Goal: Transaction & Acquisition: Subscribe to service/newsletter

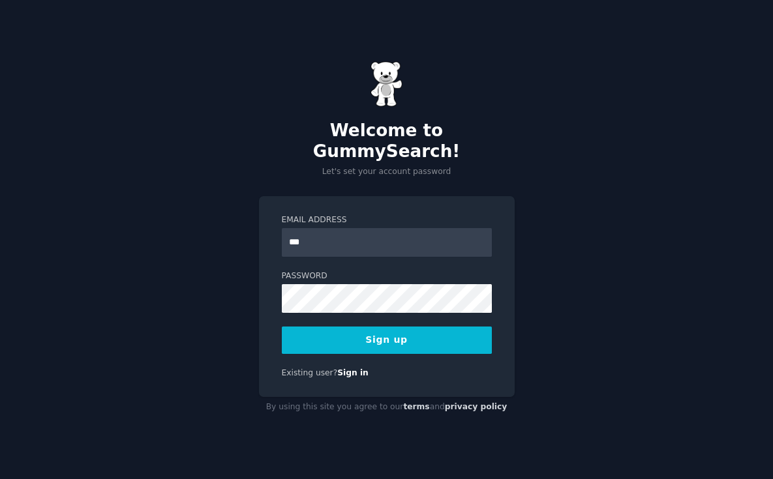
type input "**********"
click at [434, 337] on button "Sign up" at bounding box center [387, 340] width 210 height 27
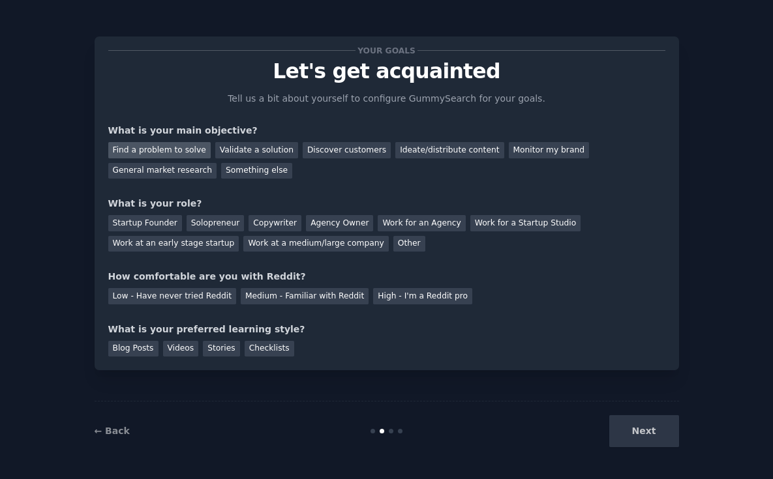
click at [201, 152] on div "Find a problem to solve" at bounding box center [159, 150] width 102 height 16
click at [234, 149] on div "Validate a solution" at bounding box center [256, 150] width 83 height 16
click at [185, 156] on div "Find a problem to solve" at bounding box center [159, 150] width 102 height 16
click at [217, 224] on div "Solopreneur" at bounding box center [215, 223] width 57 height 16
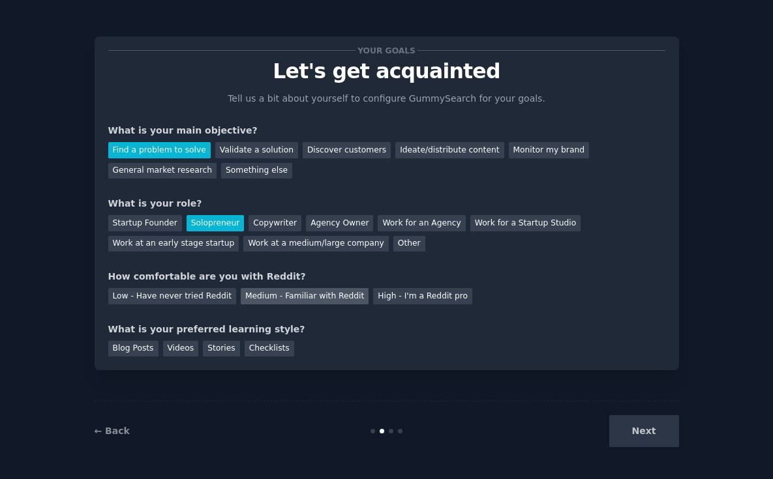
click at [252, 296] on div "Medium - Familiar with Reddit" at bounding box center [305, 296] width 128 height 16
click at [173, 348] on div "Videos" at bounding box center [181, 349] width 36 height 16
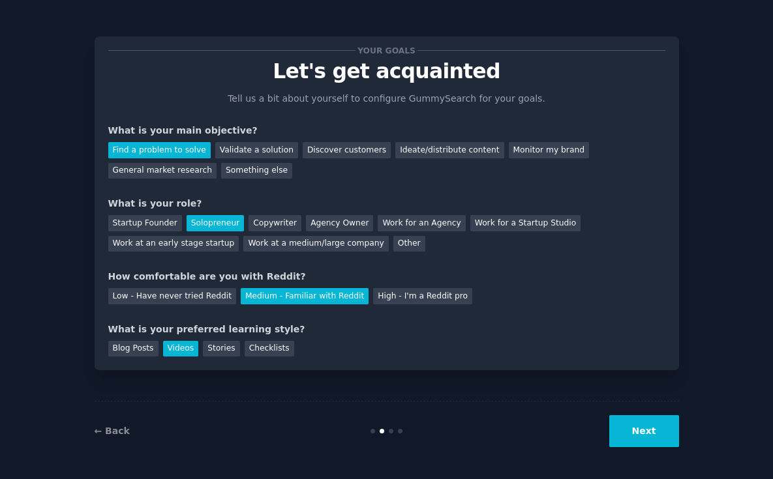
click at [638, 434] on button "Next" at bounding box center [644, 431] width 70 height 32
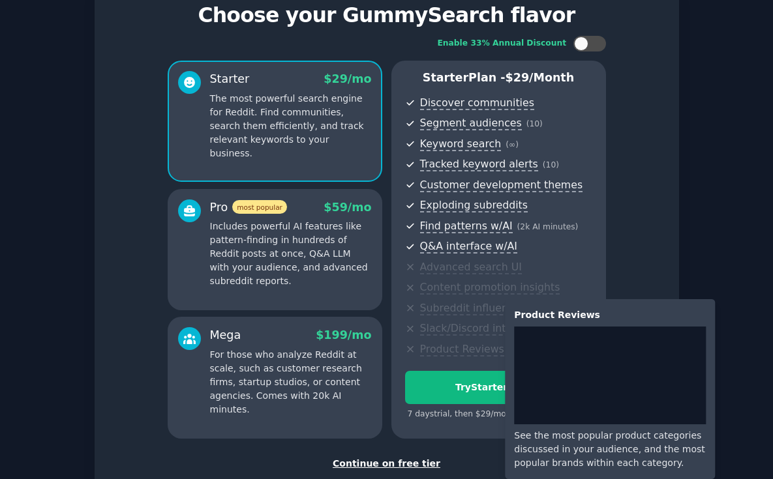
scroll to position [59, 0]
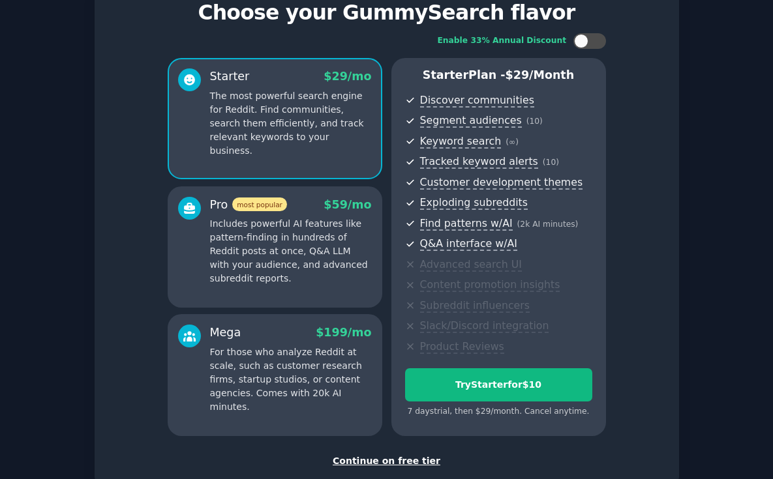
click at [318, 297] on div "Pro most popular $ 59 /mo Includes powerful AI features like pattern-finding in…" at bounding box center [275, 247] width 215 height 121
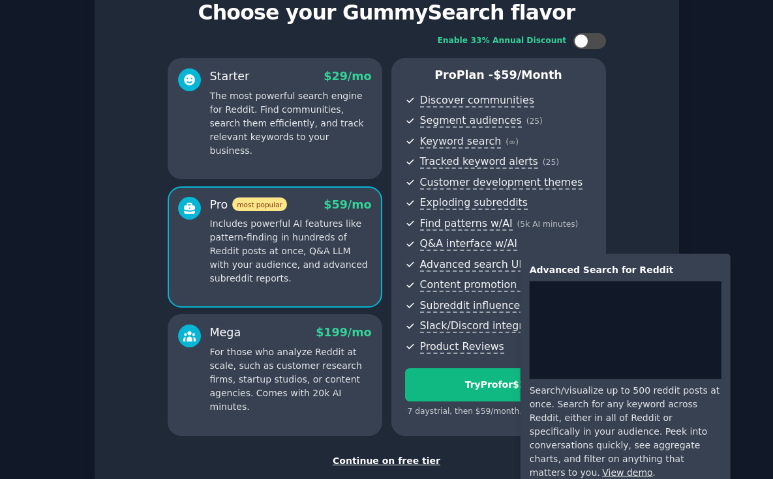
scroll to position [72, 0]
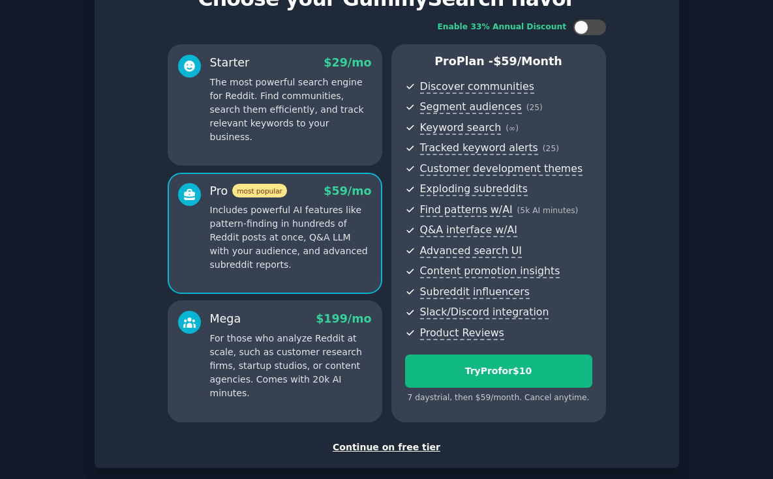
click at [325, 130] on div "Starter $ 29 /mo The most powerful search engine for Reddit. Find communities, …" at bounding box center [275, 104] width 215 height 121
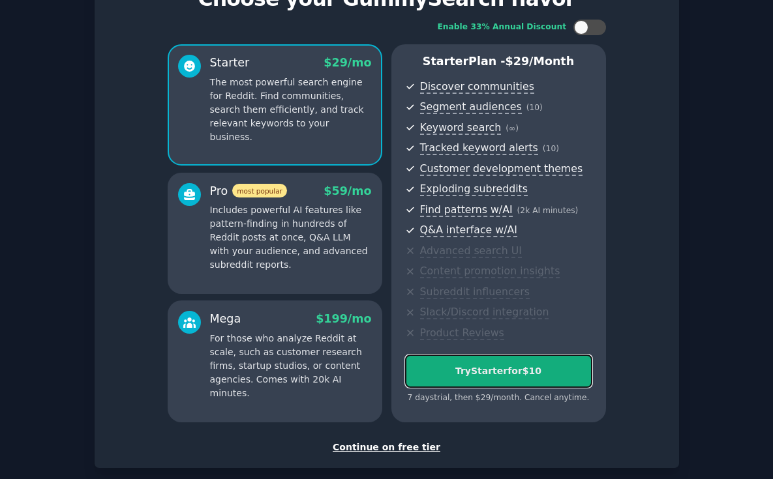
click at [477, 368] on div "Try Starter for $10" at bounding box center [499, 372] width 186 height 14
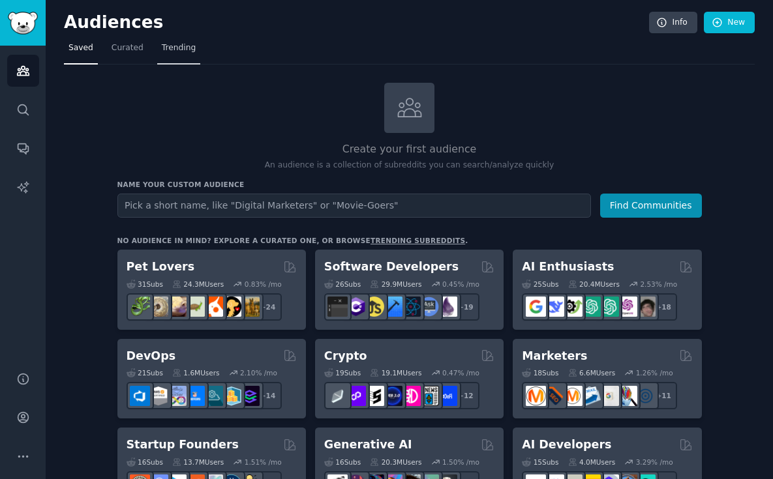
click at [177, 48] on span "Trending" at bounding box center [179, 48] width 34 height 12
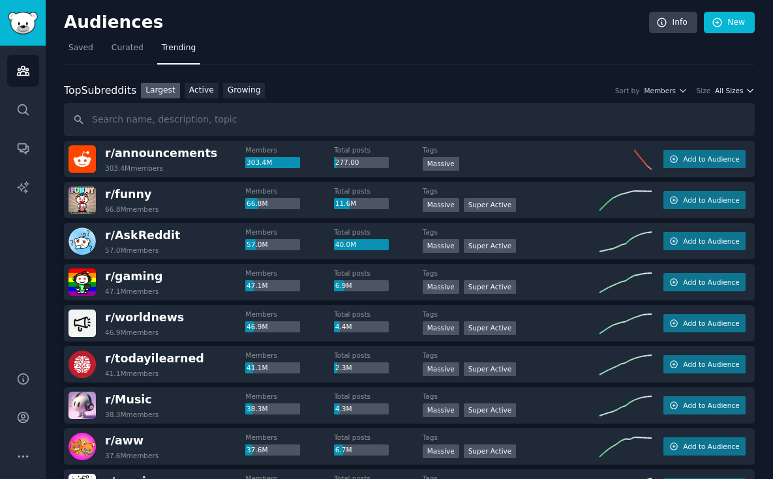
click at [734, 95] on span "All Sizes" at bounding box center [729, 90] width 28 height 9
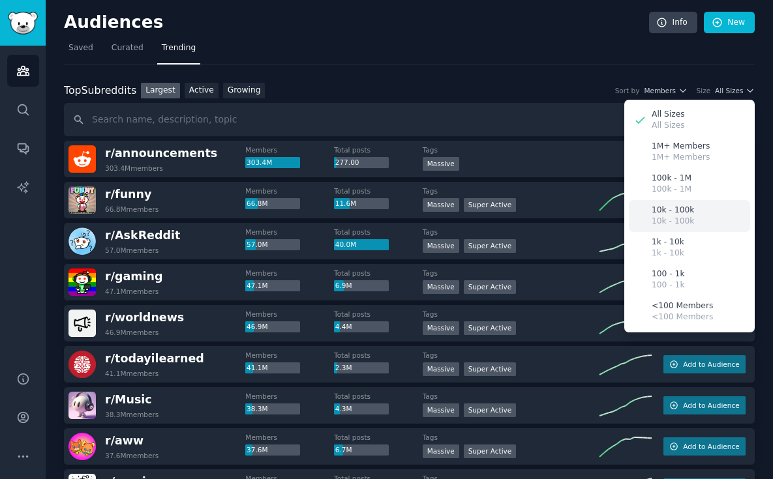
click at [690, 214] on div "10k - 100k 10k - 100k" at bounding box center [689, 216] width 121 height 32
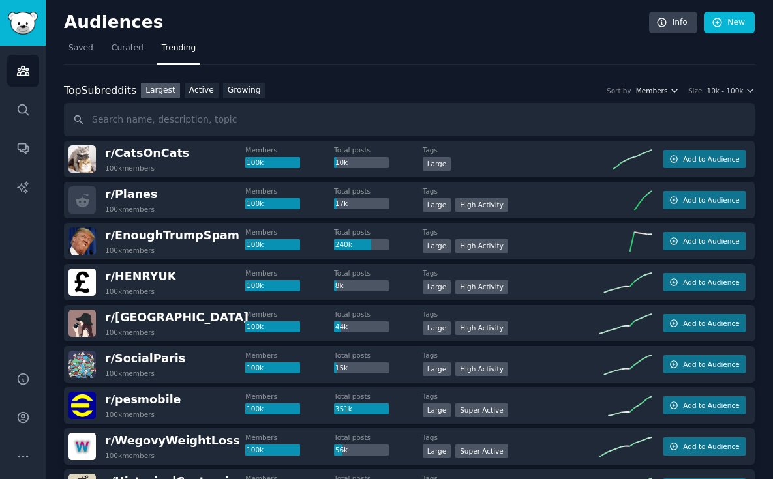
click at [666, 87] on span "Members" at bounding box center [652, 90] width 32 height 9
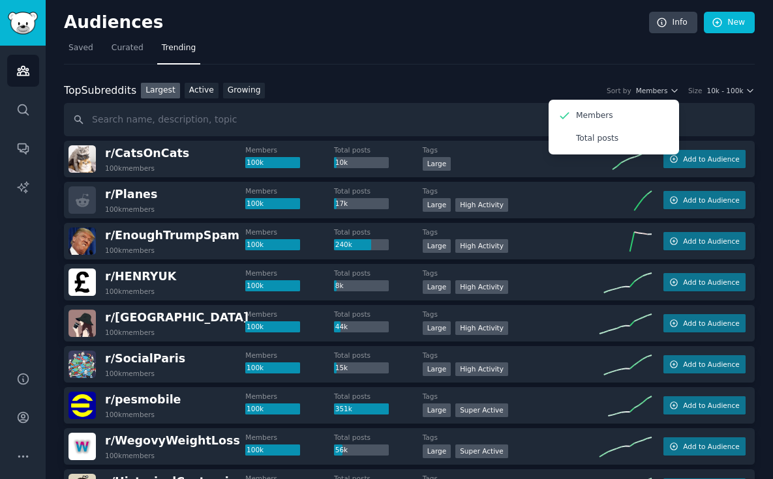
click at [475, 94] on div "Top Subreddits Top Subreddits Largest Active Growing Sort by Members Members To…" at bounding box center [409, 91] width 691 height 16
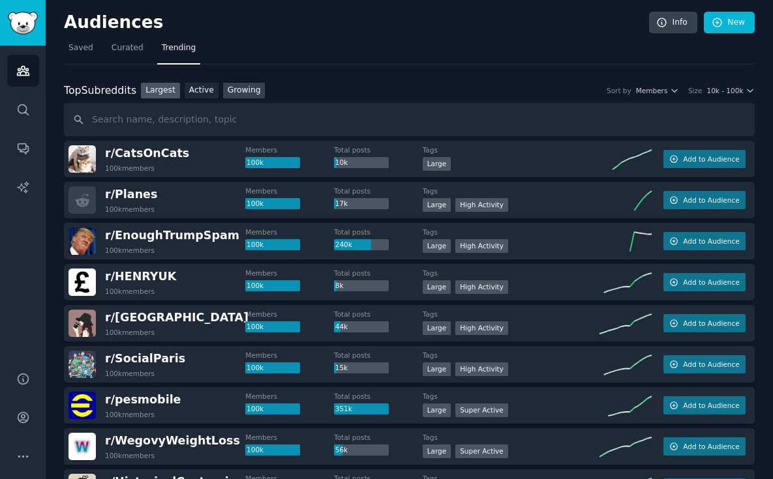
click at [247, 88] on link "Growing" at bounding box center [244, 91] width 42 height 16
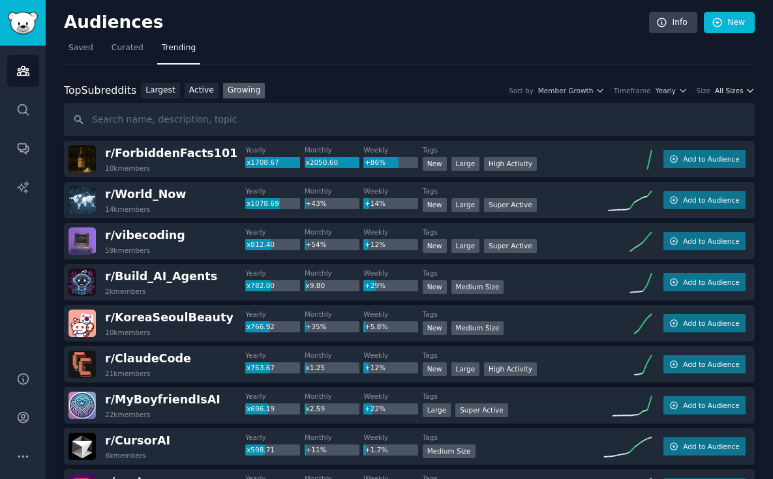
click at [715, 93] on span "All Sizes" at bounding box center [729, 90] width 28 height 9
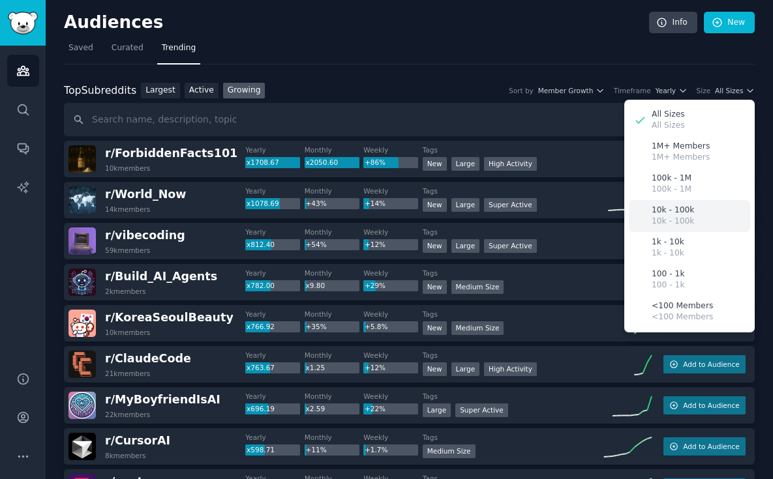
click at [679, 213] on p "10k - 100k" at bounding box center [673, 211] width 42 height 12
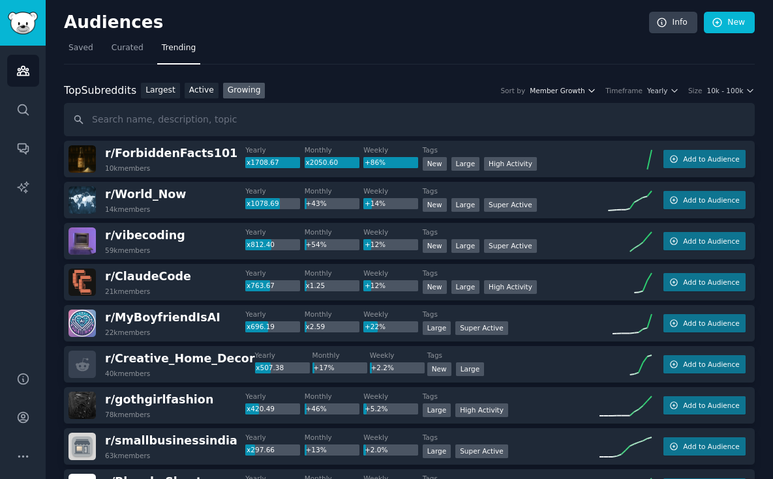
click at [584, 89] on span "Member Growth" at bounding box center [557, 90] width 55 height 9
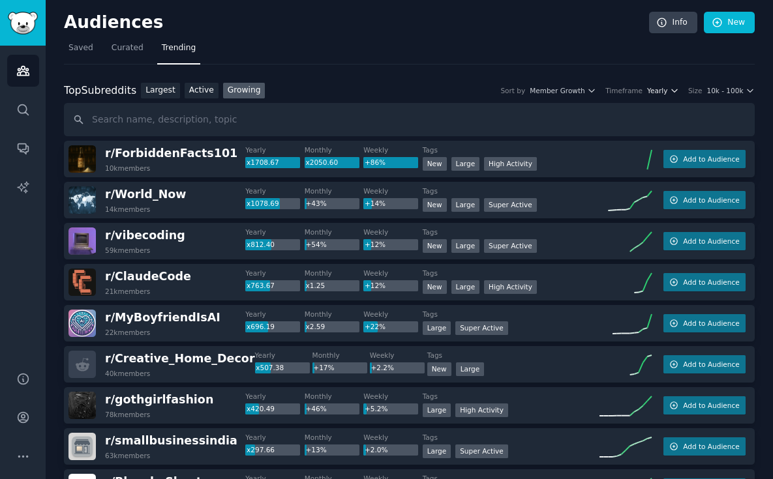
click at [665, 90] on span "Yearly" at bounding box center [657, 90] width 20 height 9
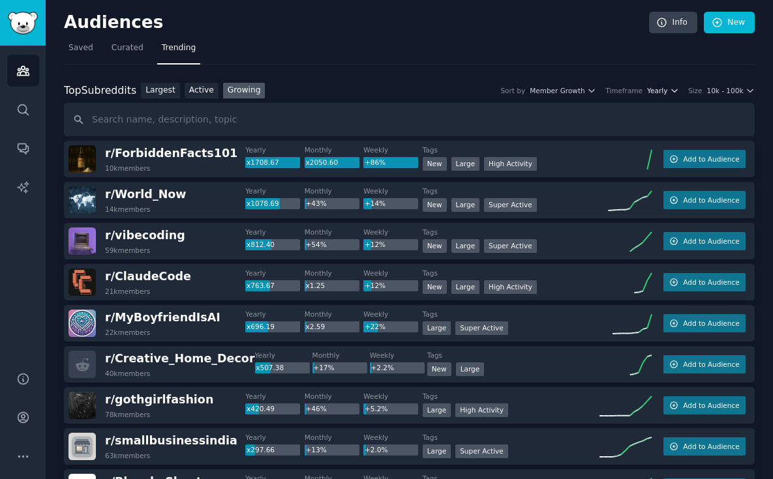
click at [668, 89] on button "Yearly" at bounding box center [663, 90] width 32 height 9
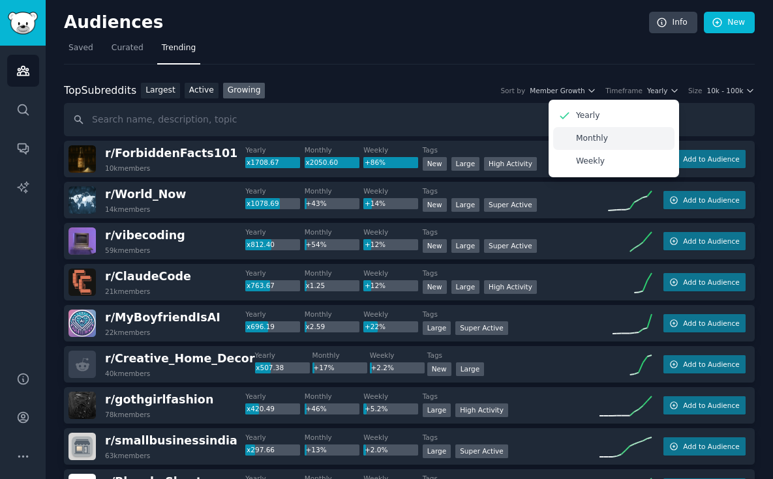
click at [625, 137] on div "Monthly" at bounding box center [613, 138] width 121 height 23
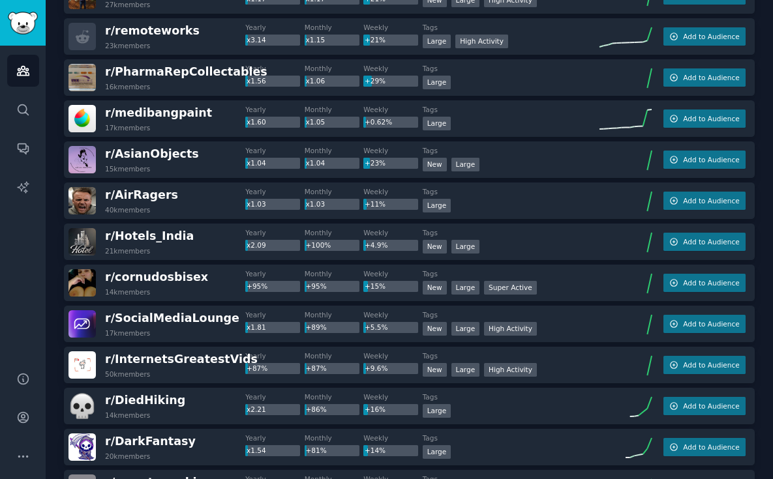
scroll to position [1356, 0]
